Goal: Find specific page/section

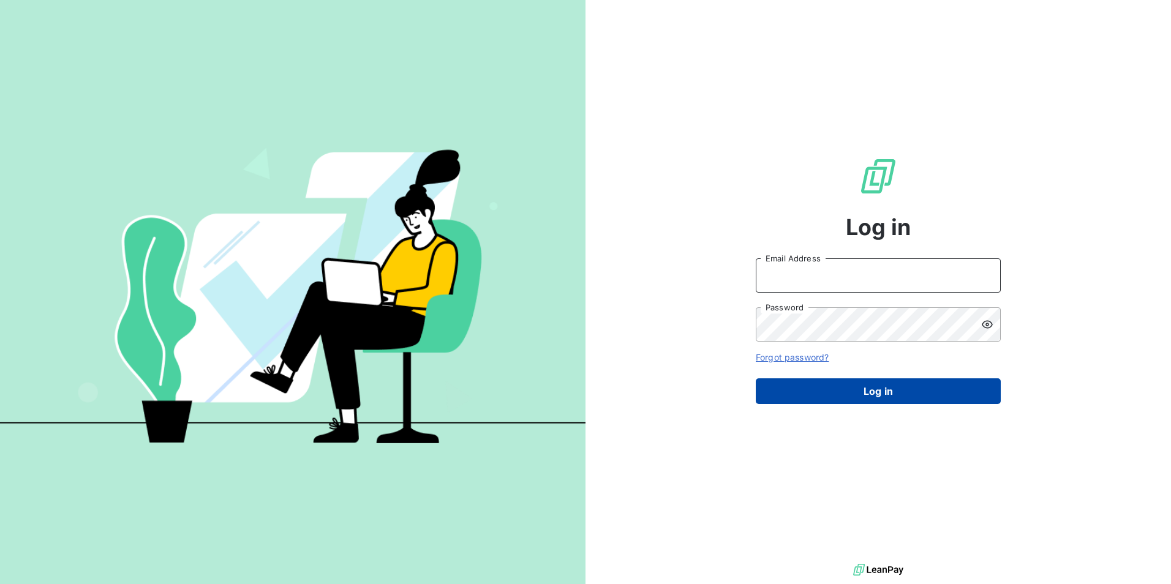
type input "orders@newcliptechnics.com"
click at [875, 384] on button "Log in" at bounding box center [878, 391] width 245 height 26
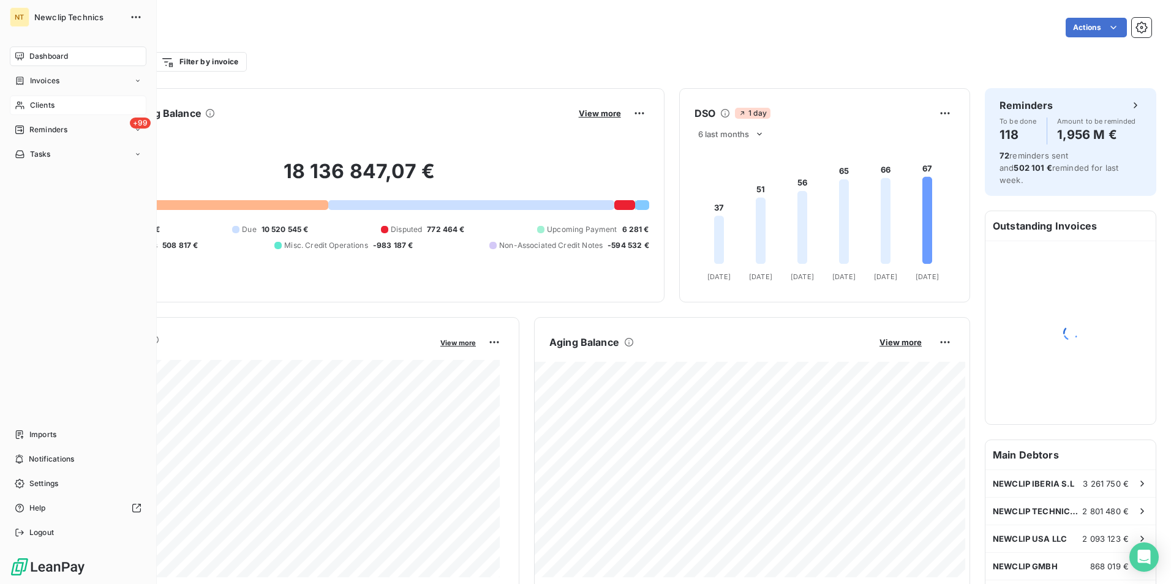
click at [48, 108] on span "Clients" at bounding box center [42, 105] width 24 height 11
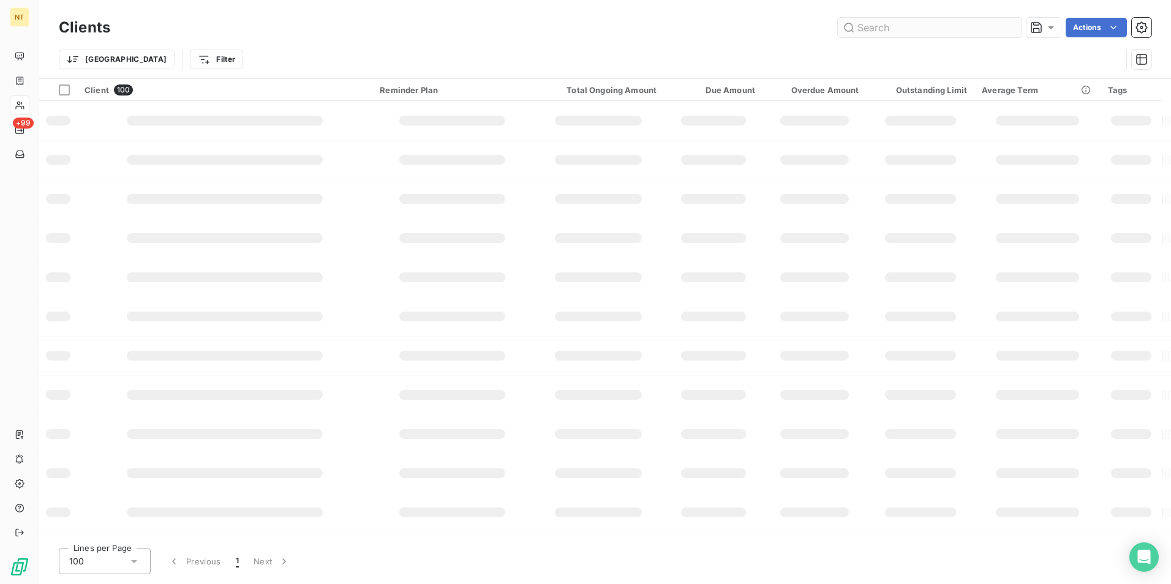
click at [891, 23] on input "text" at bounding box center [930, 28] width 184 height 20
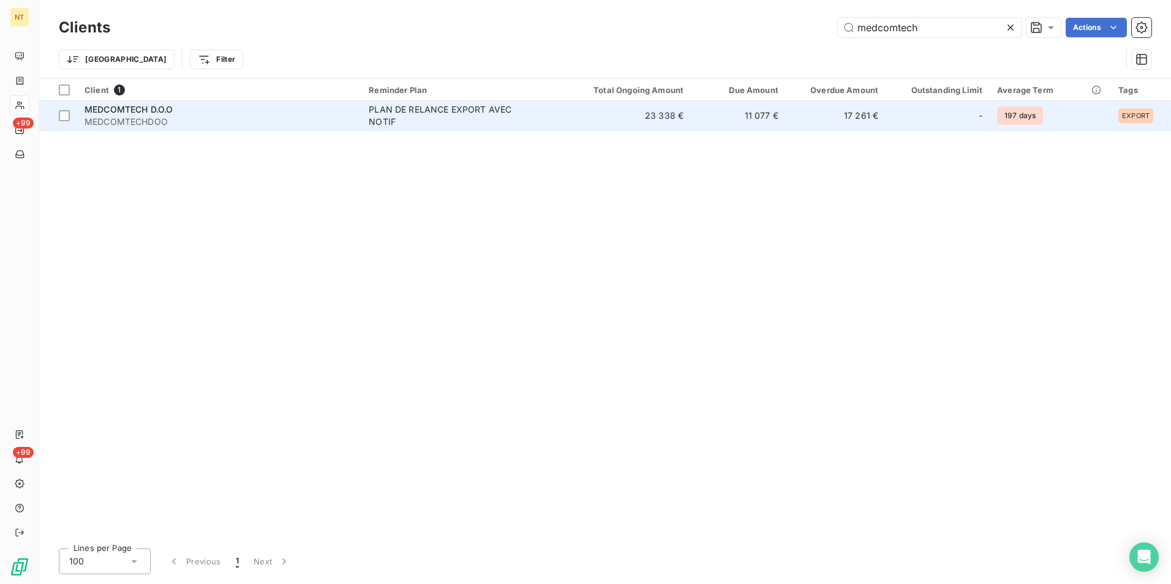
type input "medcomtech"
click at [488, 121] on div "PLAN DE RELANCE EXPORT AVEC NOTIF" at bounding box center [445, 115] width 153 height 24
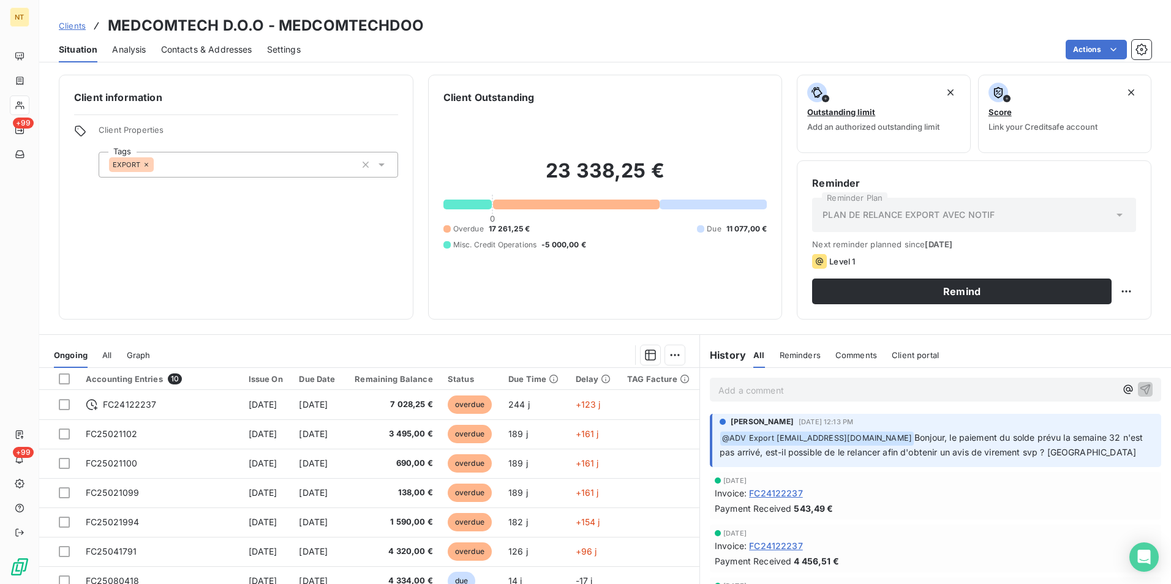
scroll to position [56, 0]
